Goal: Information Seeking & Learning: Learn about a topic

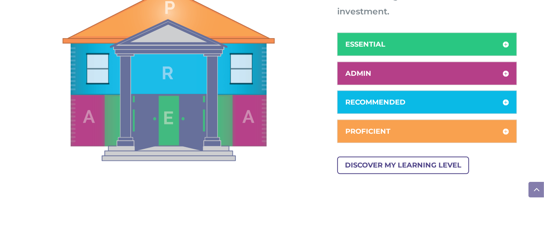
scroll to position [495, 0]
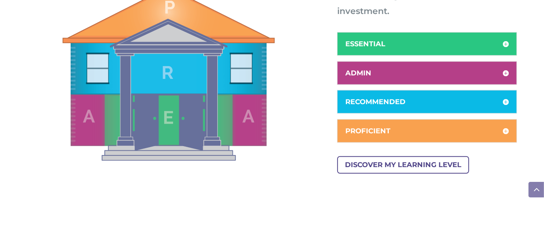
click at [508, 128] on h5 "PROFICIENT" at bounding box center [428, 130] width 164 height 7
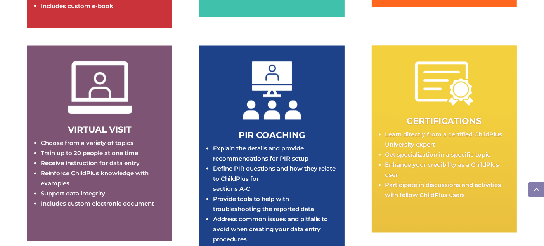
scroll to position [1335, 0]
click at [456, 118] on link "CERTIFICATIONS" at bounding box center [444, 121] width 75 height 10
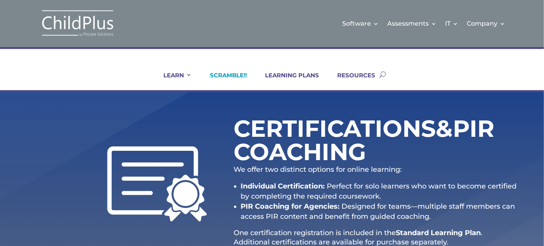
click at [231, 77] on link "SCRAMBLE!!" at bounding box center [223, 80] width 47 height 19
